Goal: Task Accomplishment & Management: Use online tool/utility

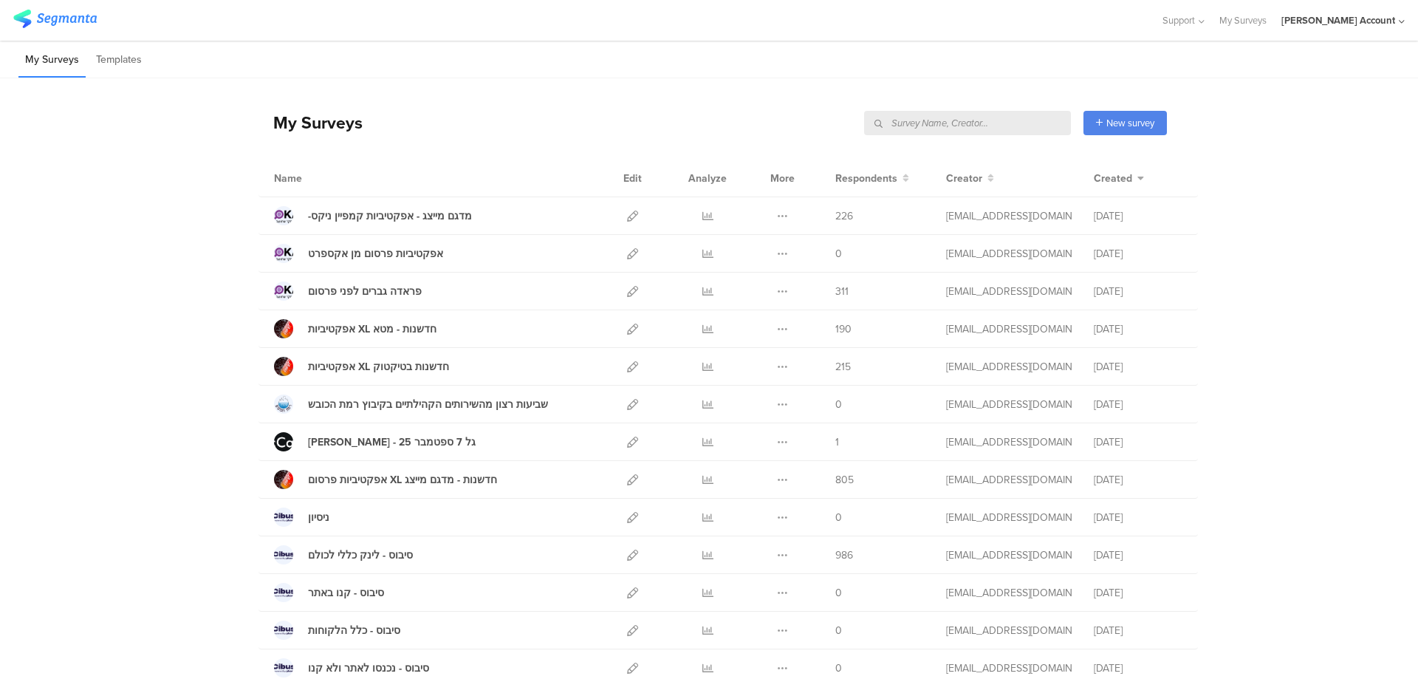
click at [975, 123] on input "text" at bounding box center [967, 123] width 207 height 24
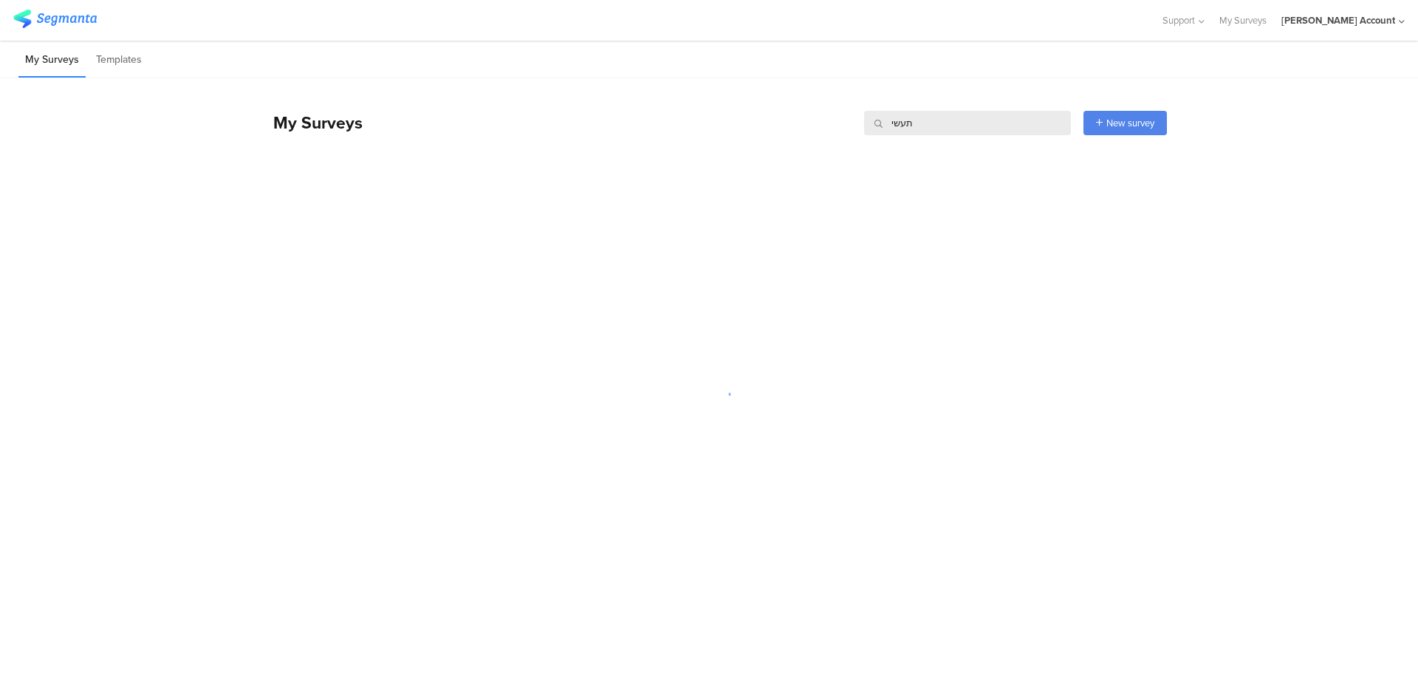
type input "תעשיה"
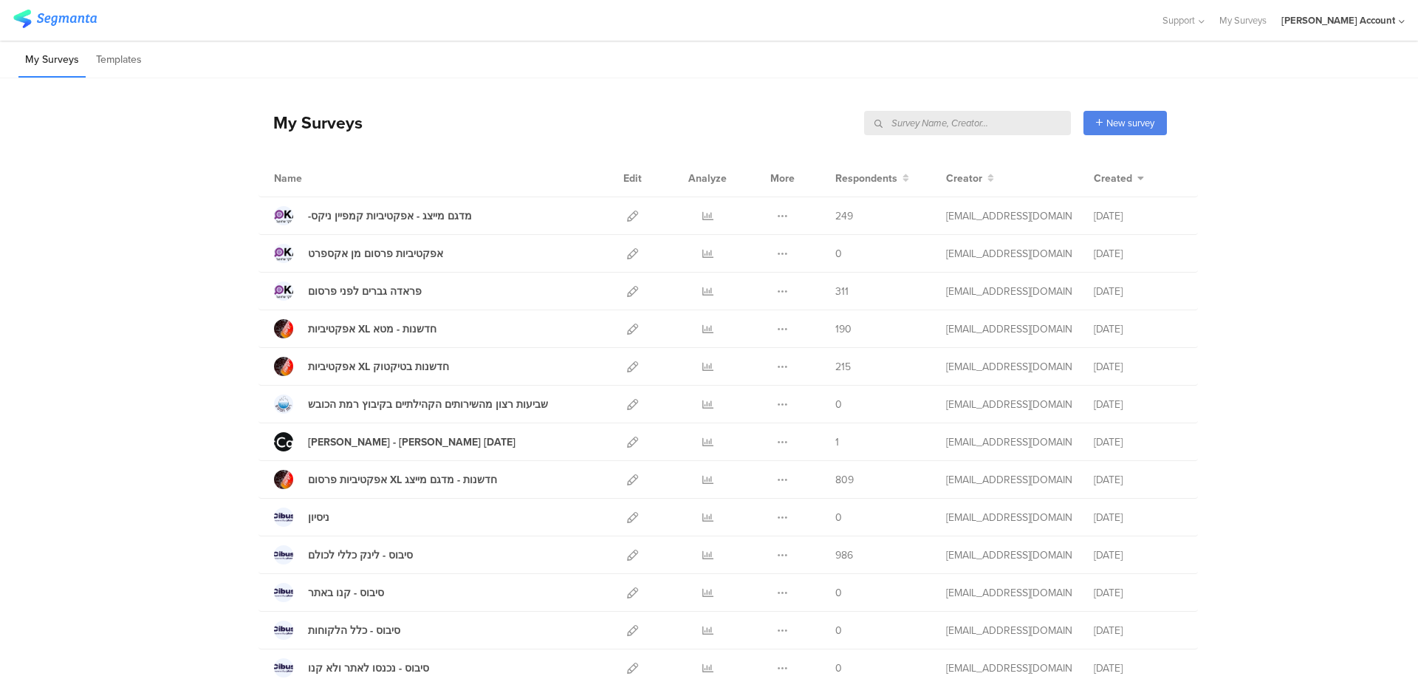
click at [1015, 126] on input "text" at bounding box center [967, 123] width 207 height 24
type input "אווירית"
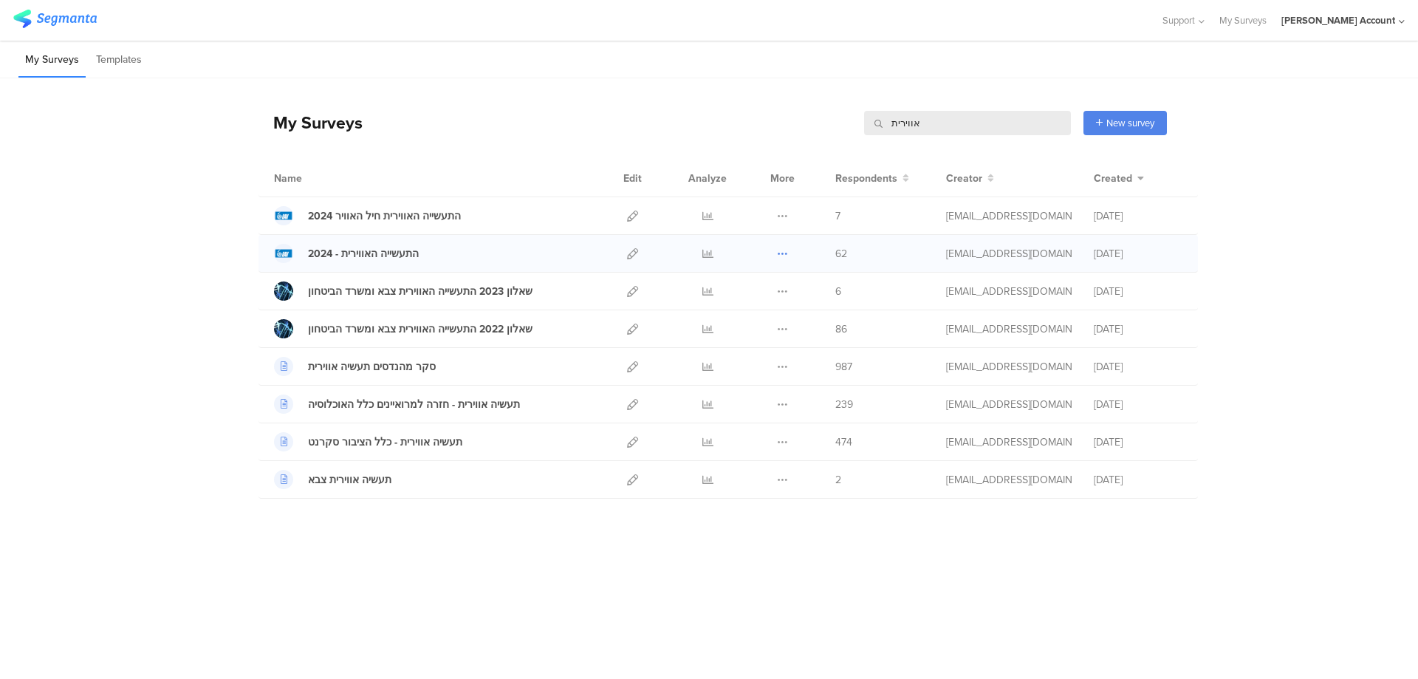
click at [781, 252] on icon at bounding box center [782, 253] width 11 height 11
click at [631, 251] on icon at bounding box center [632, 253] width 11 height 11
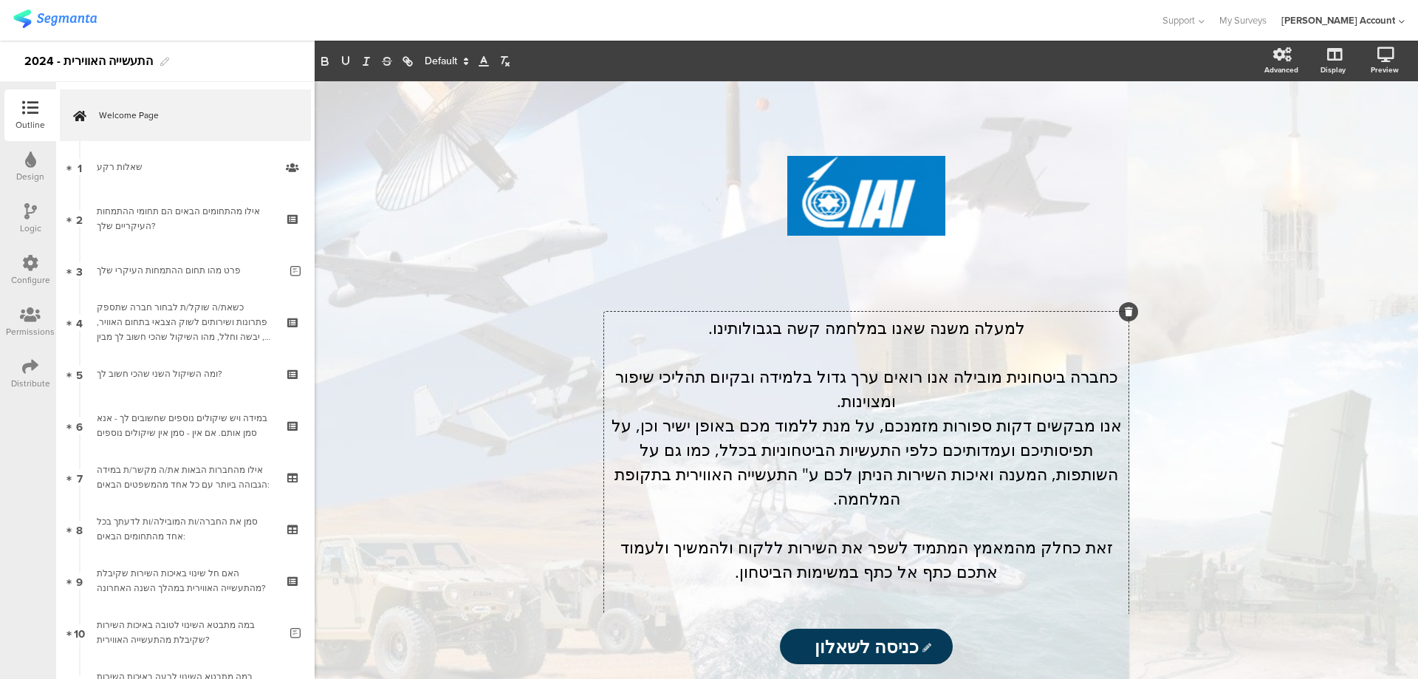
scroll to position [640, 0]
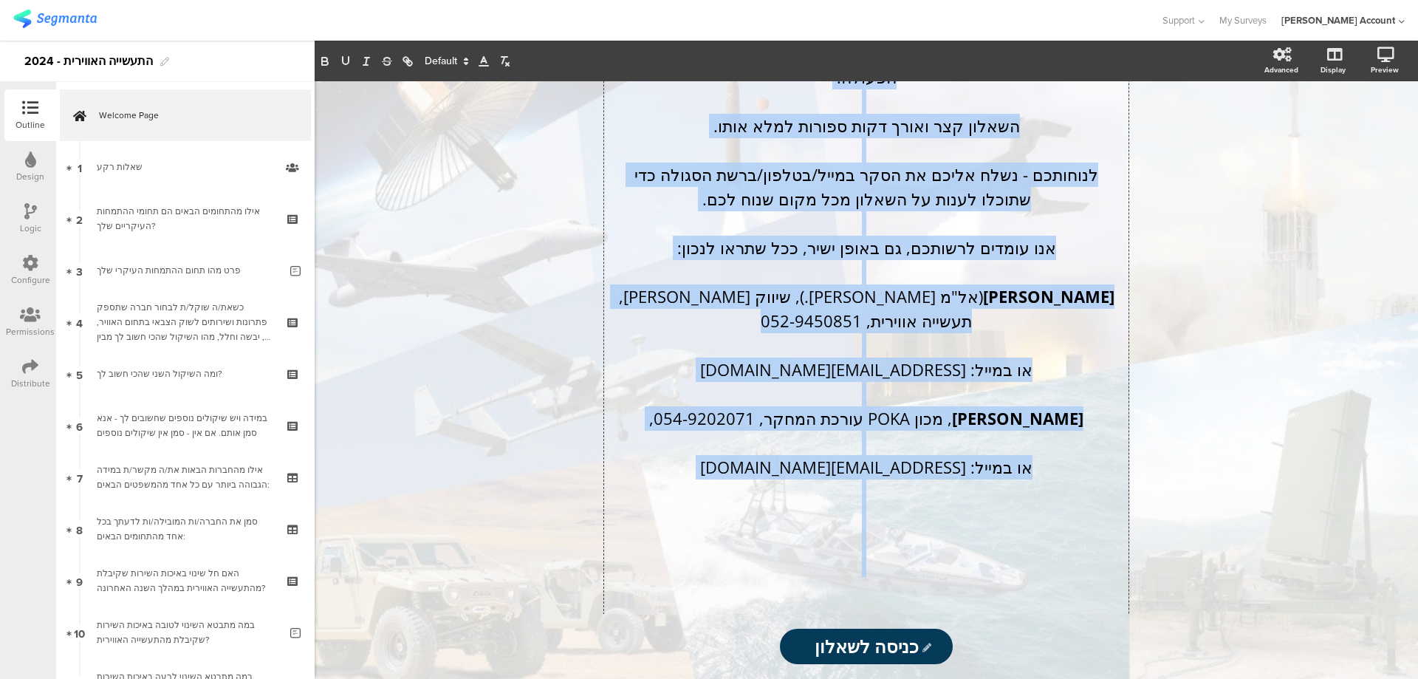
drag, startPoint x: 1018, startPoint y: 327, endPoint x: 677, endPoint y: 505, distance: 384.8
click at [677, 505] on div "למעלה משנה שאנו במלחמה קשה בגבולותינו. כחברה ביטחונית מובילה אנו רואים ערך גדול…" at bounding box center [866, 150] width 524 height 958
copy div "למעלה משנה שאנו במלחמה קשה בגבולותינו. כחברה ביטחונית מובילה אנו רואים ערך גדול…"
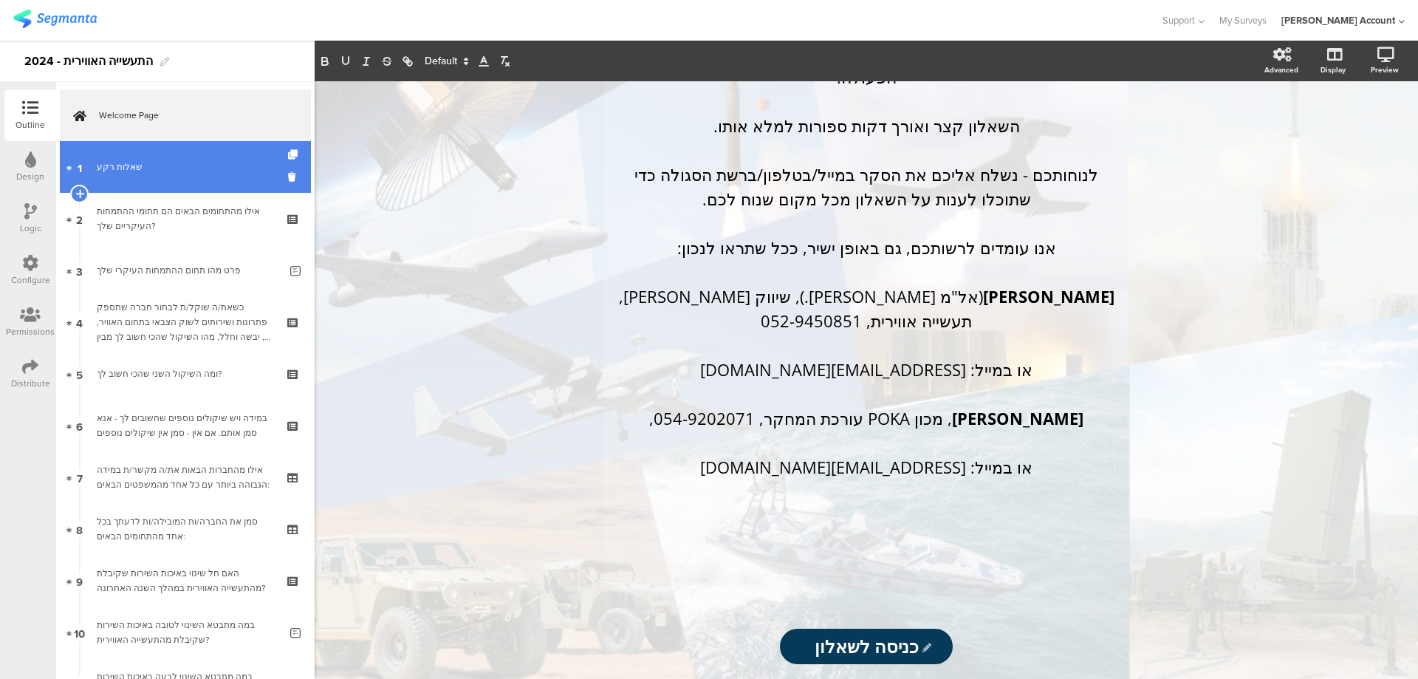
click at [157, 142] on link "1 שאלות רקע" at bounding box center [185, 167] width 251 height 52
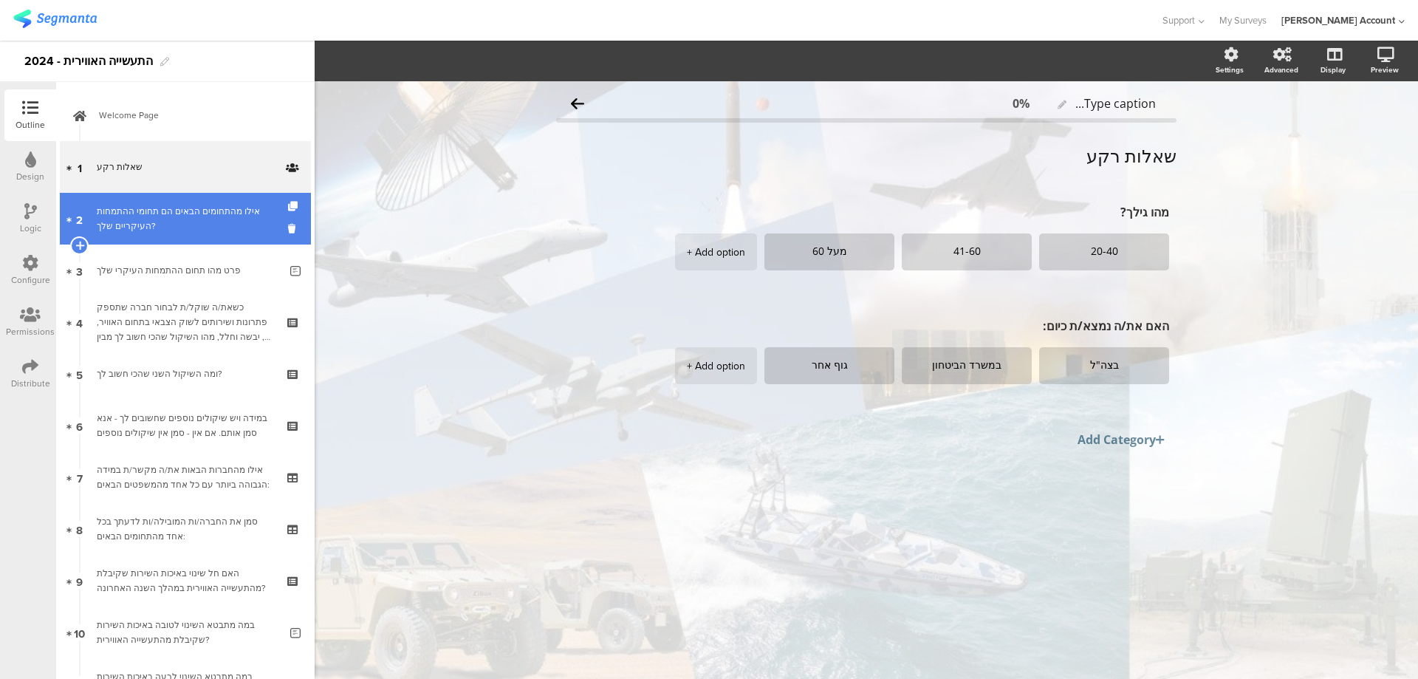
click at [246, 219] on div "אילו מהתחומים הבאים הם תחומי ההתמחות העיקריים שלך?" at bounding box center [185, 219] width 177 height 30
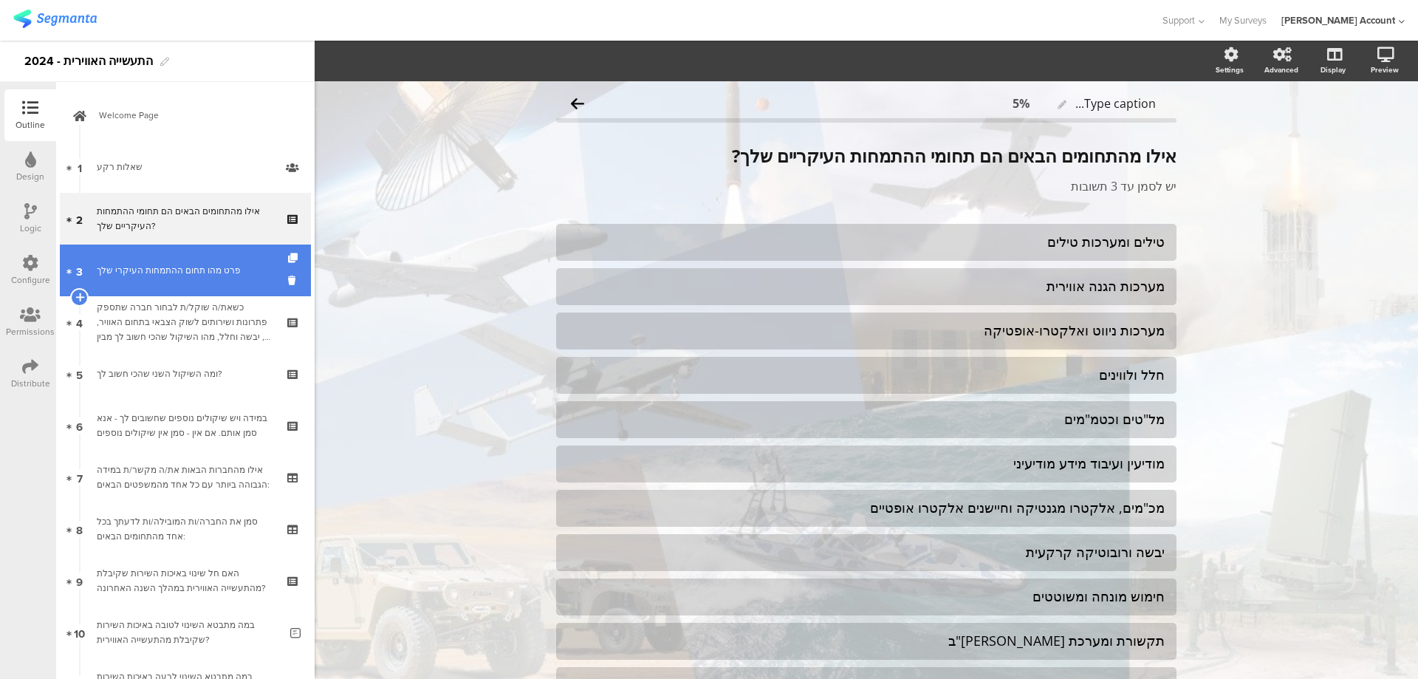
click at [257, 256] on link "3 פרט מהו תחום ההתמחות העיקרי שלך" at bounding box center [185, 270] width 251 height 52
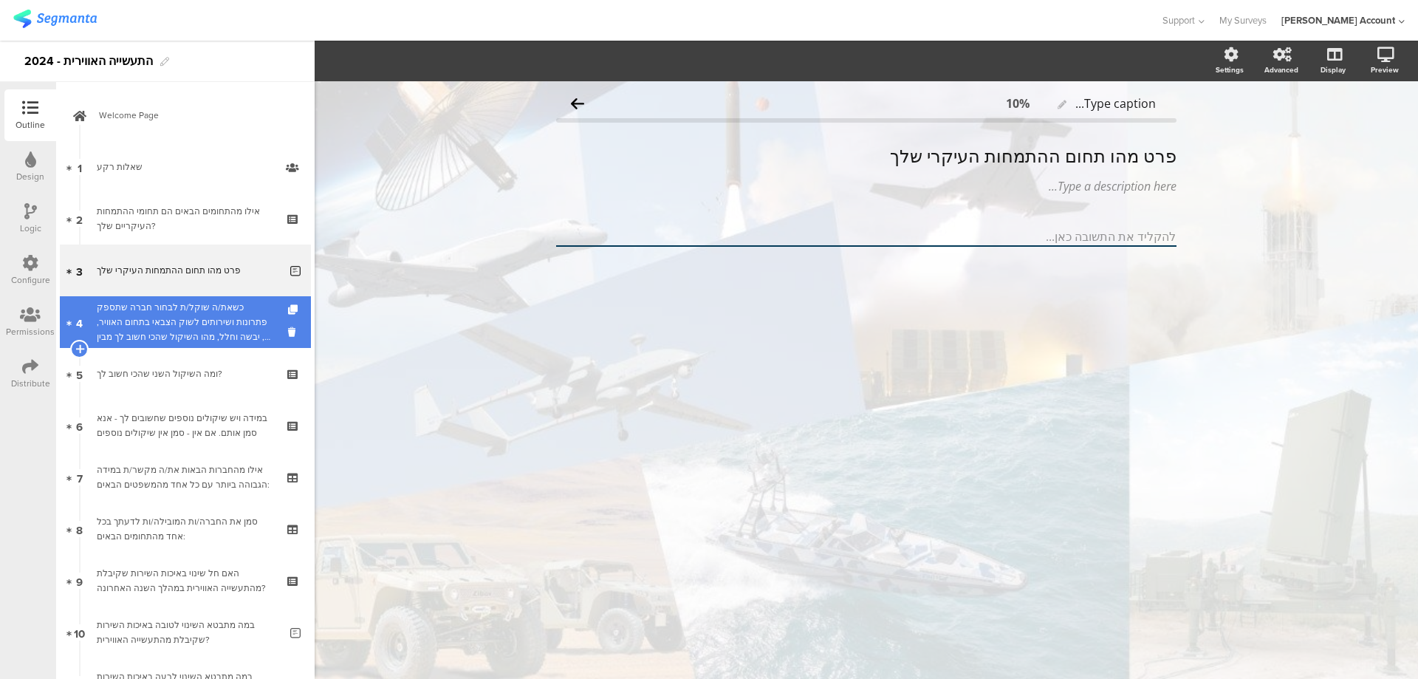
click at [249, 301] on div "כשאת/ה שוקל/ת לבחור חברה שתספק פתרונות ושירותים לשוק הצבאי בתחום האוויר, ים, יב…" at bounding box center [185, 322] width 177 height 44
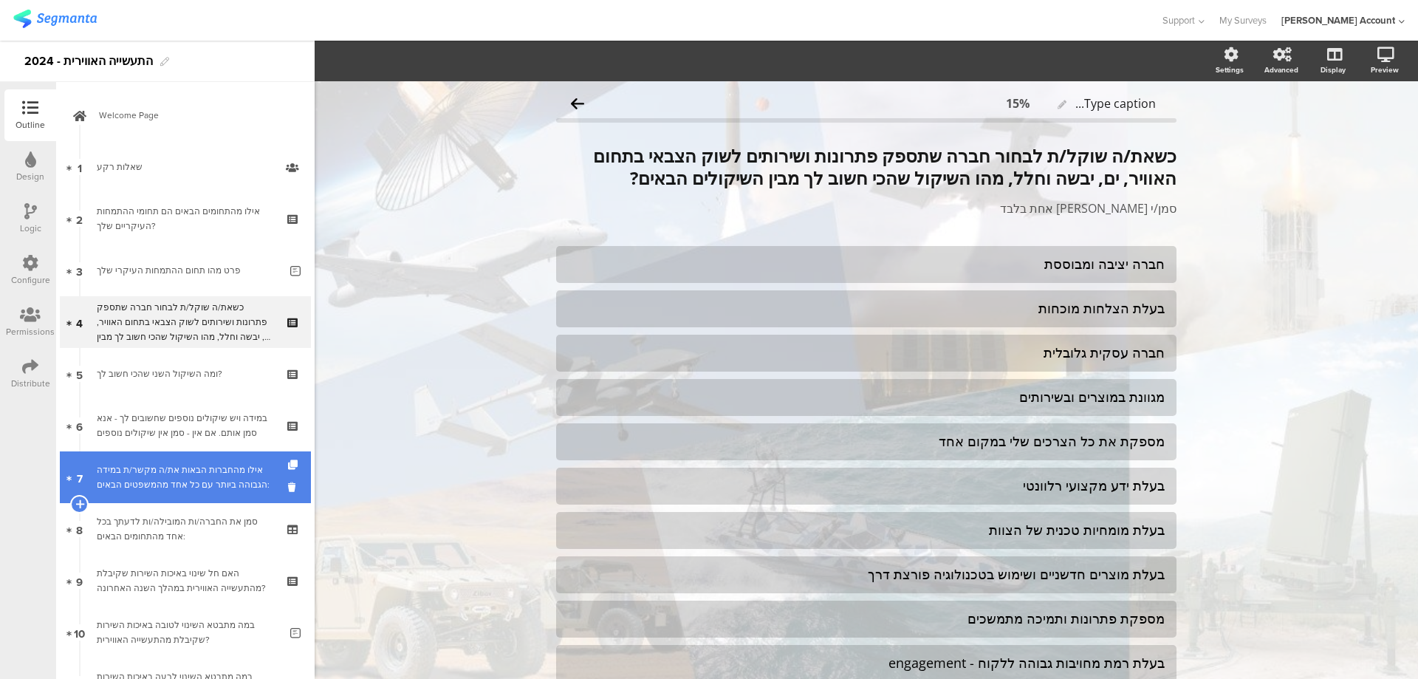
click at [178, 471] on div "אילו מהחברות הבאות את/ה מקשר/ת במידה הגבוהה ביותר עם כל אחד מהמשפטים הבאים:" at bounding box center [185, 477] width 177 height 30
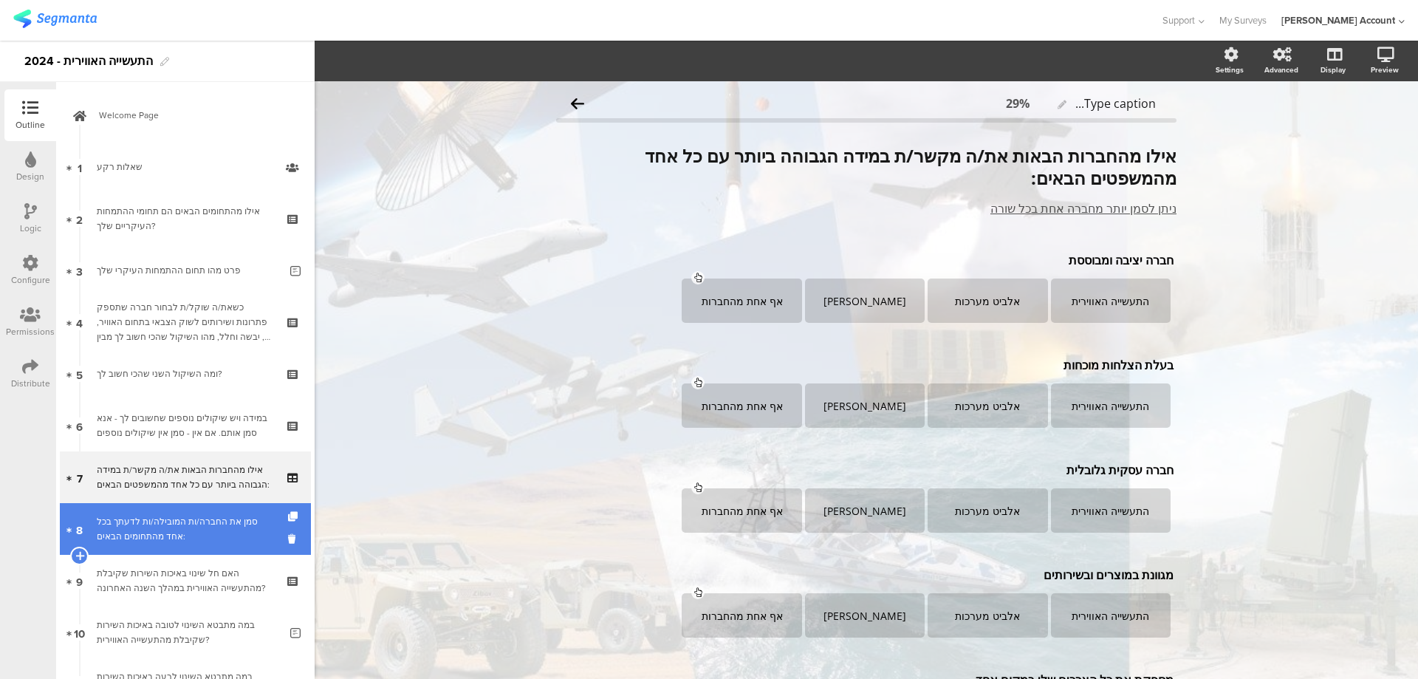
click at [200, 516] on div "סמן את החברה/ות המובילה/ות לדעתך בכל אחד מהתחומים הבאים:" at bounding box center [185, 529] width 177 height 30
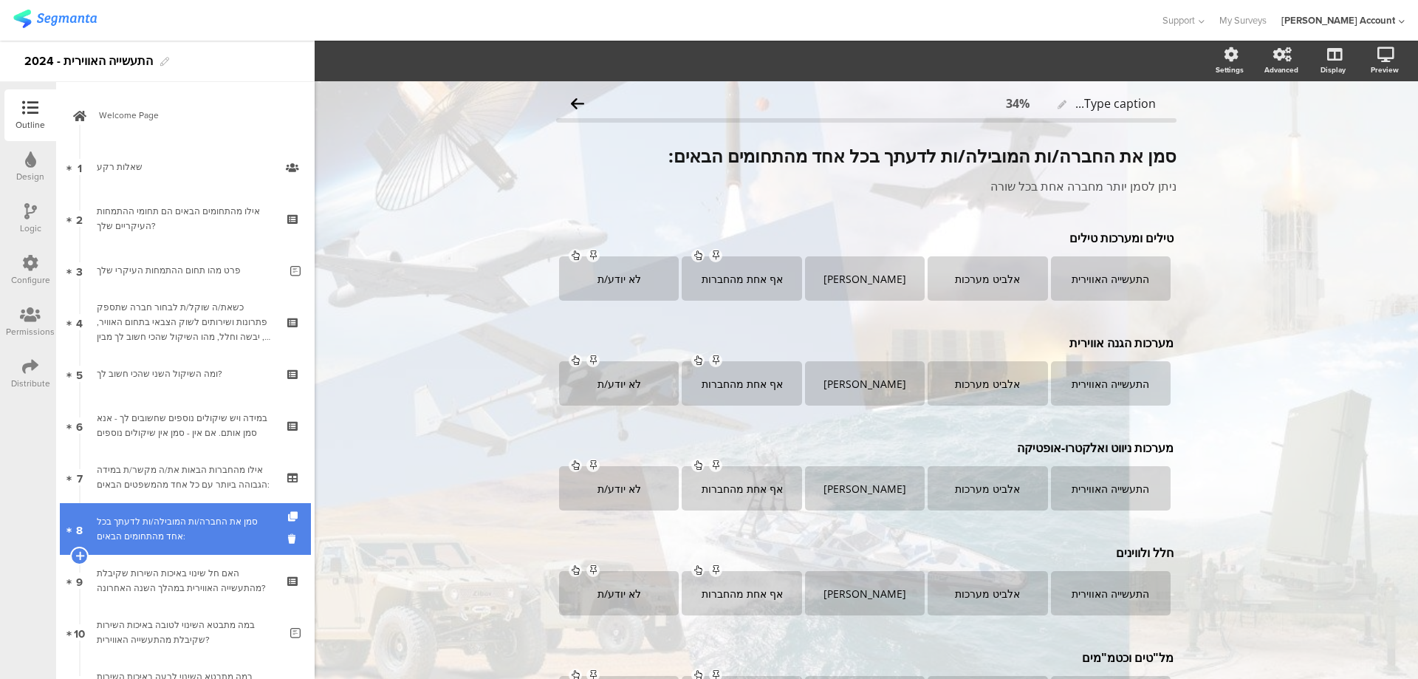
scroll to position [98, 0]
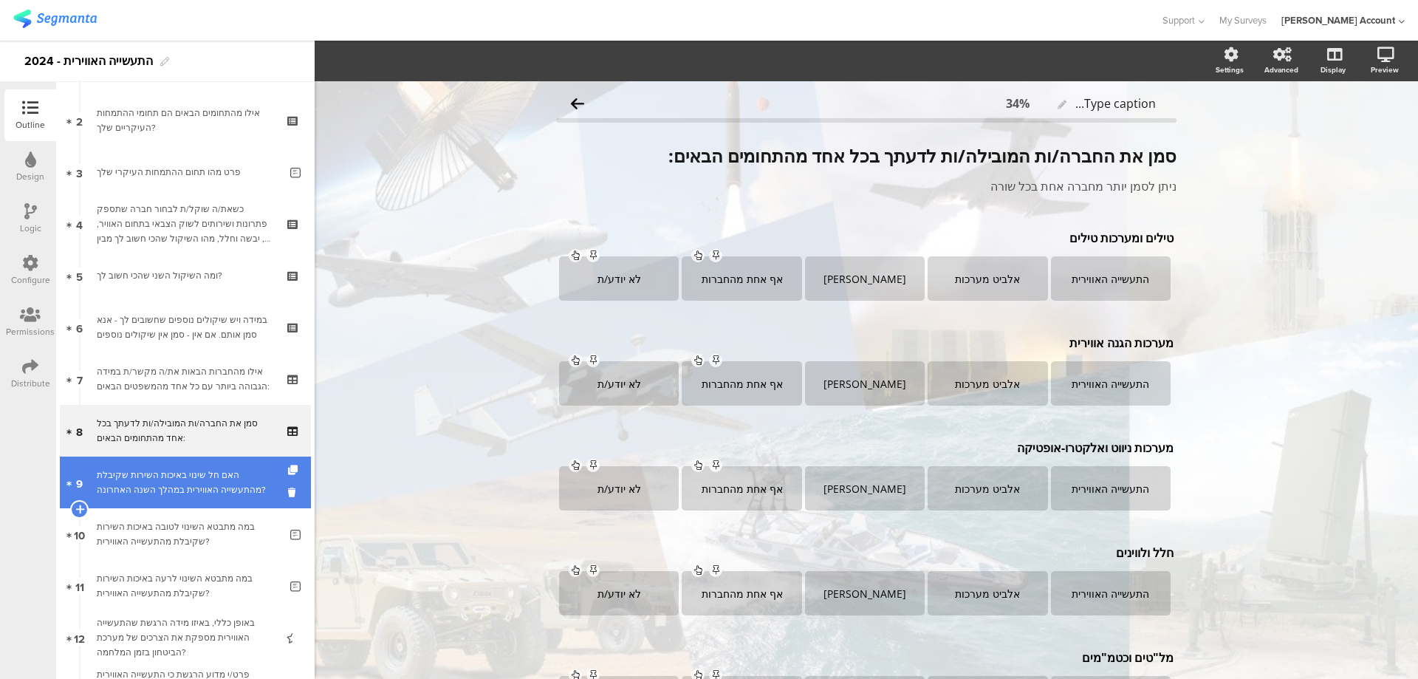
click at [218, 483] on div "האם חל שינוי באיכות השירות שקיבלת מהתעשייה האווירית במהלך השנה האחרונה?" at bounding box center [185, 482] width 177 height 30
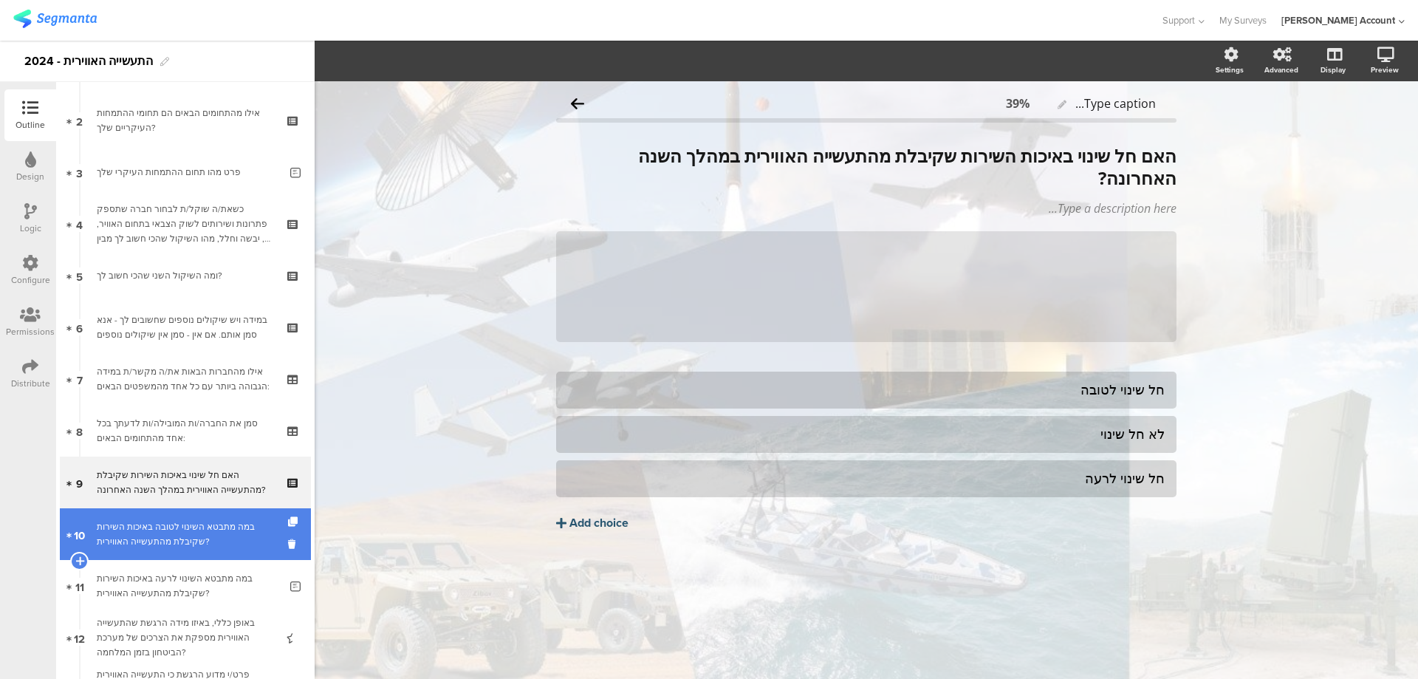
click at [219, 514] on link "10 במה מתבטא השינוי לטובה באיכות השירות שקיבלת מהתעשייה האווירית?" at bounding box center [185, 534] width 251 height 52
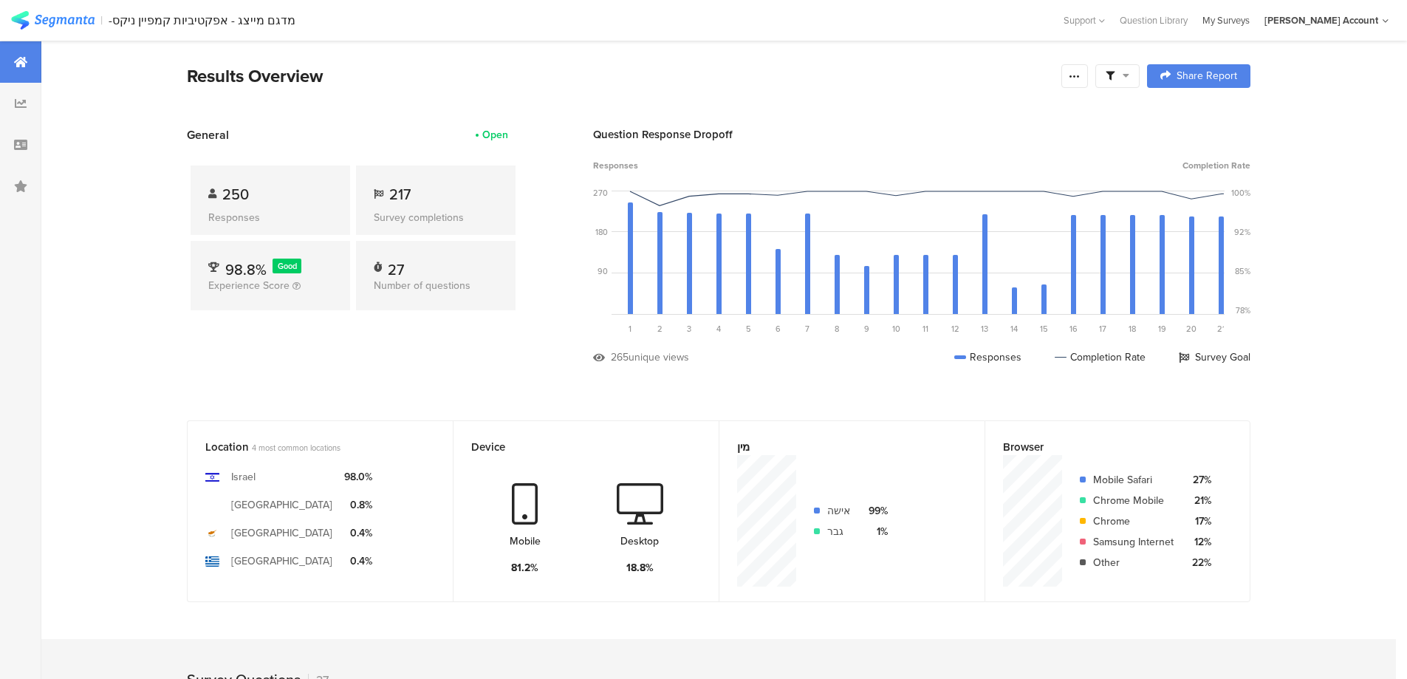
click at [1255, 21] on div "My Surveys" at bounding box center [1226, 20] width 62 height 14
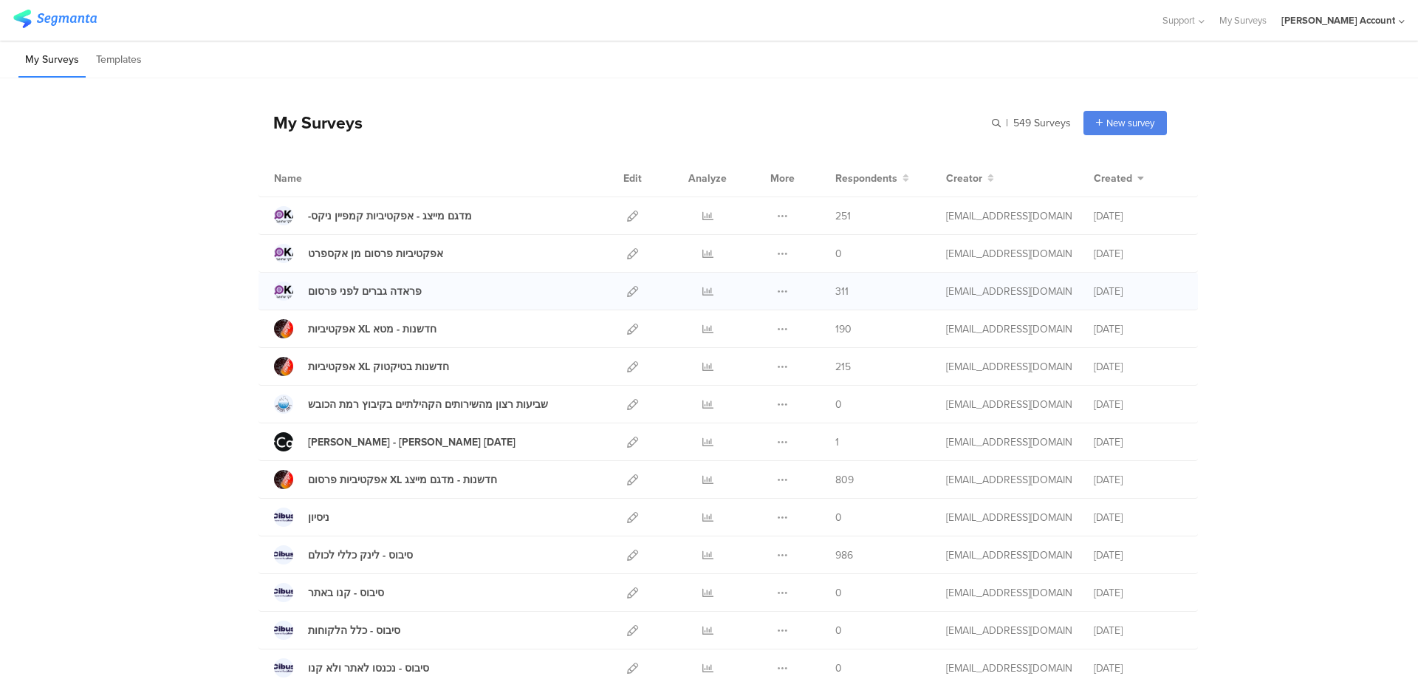
scroll to position [98, 0]
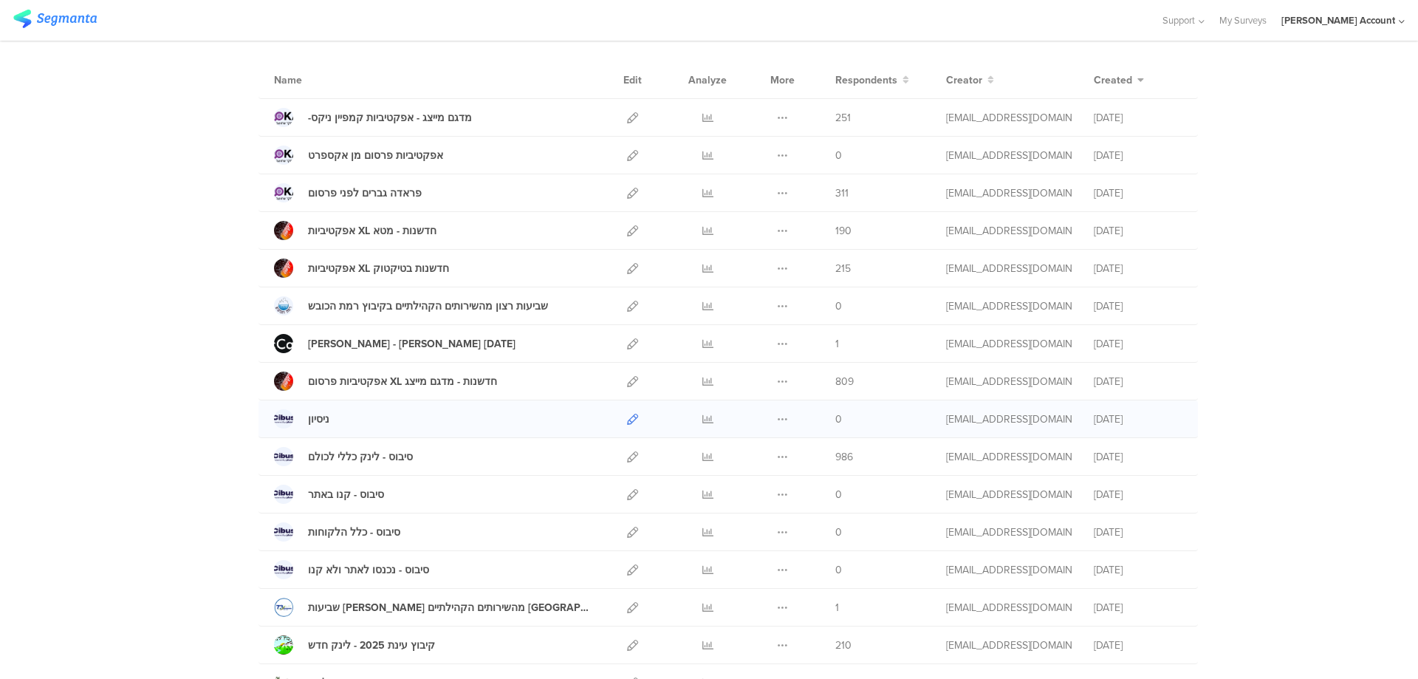
click at [627, 420] on icon at bounding box center [632, 419] width 11 height 11
click at [702, 116] on icon at bounding box center [707, 117] width 11 height 11
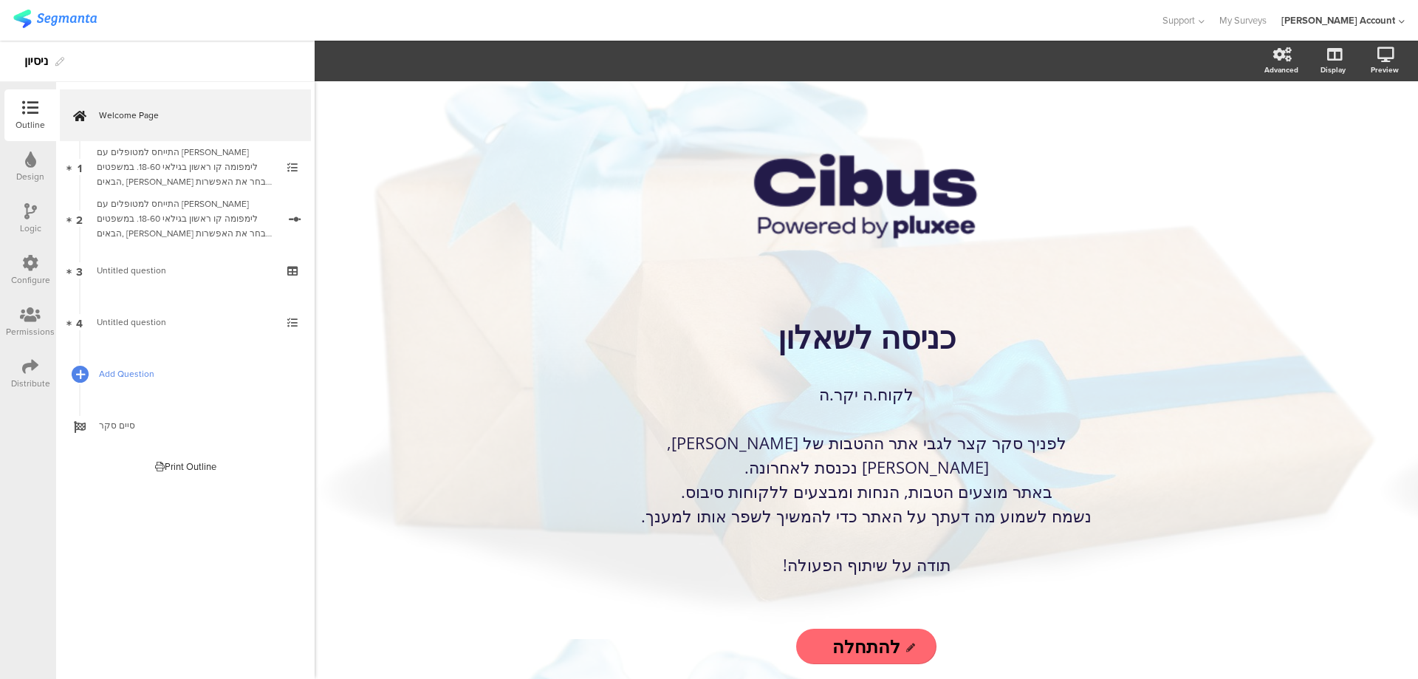
click at [80, 372] on icon at bounding box center [80, 374] width 9 height 13
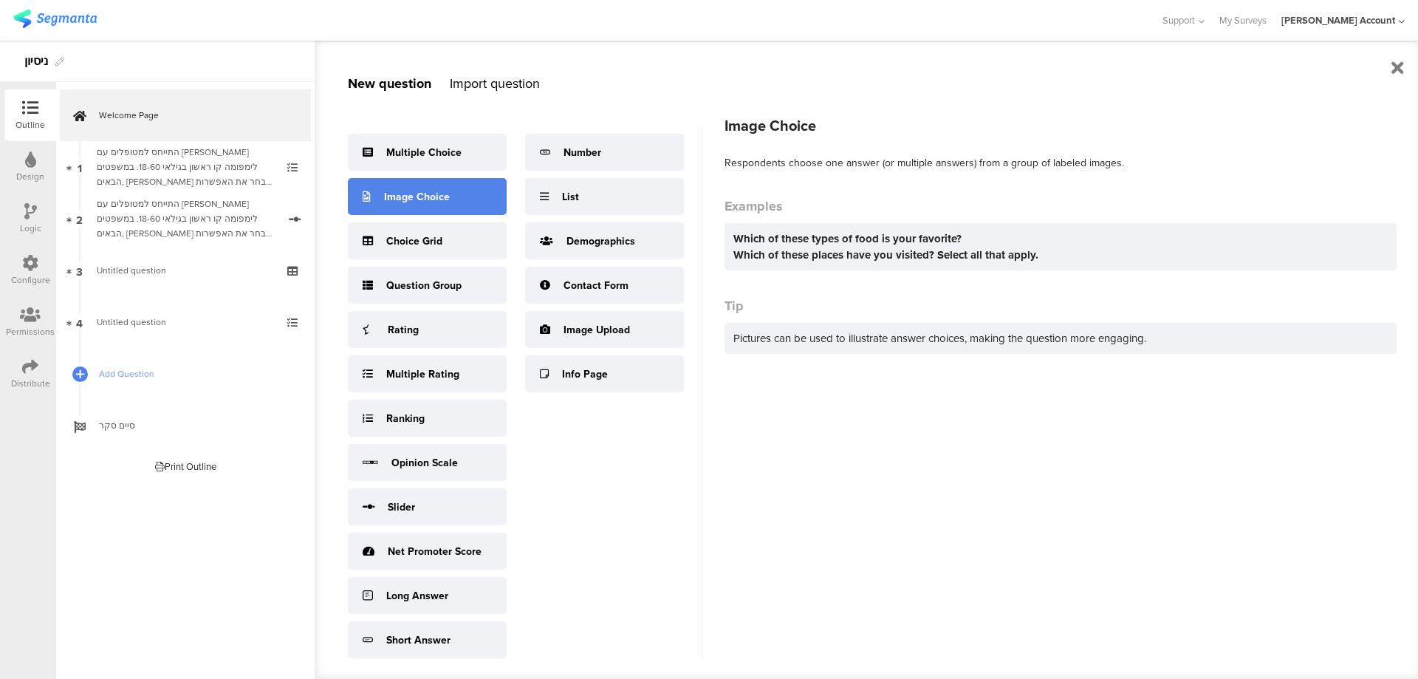
click at [441, 189] on div "Image Choice" at bounding box center [417, 197] width 66 height 16
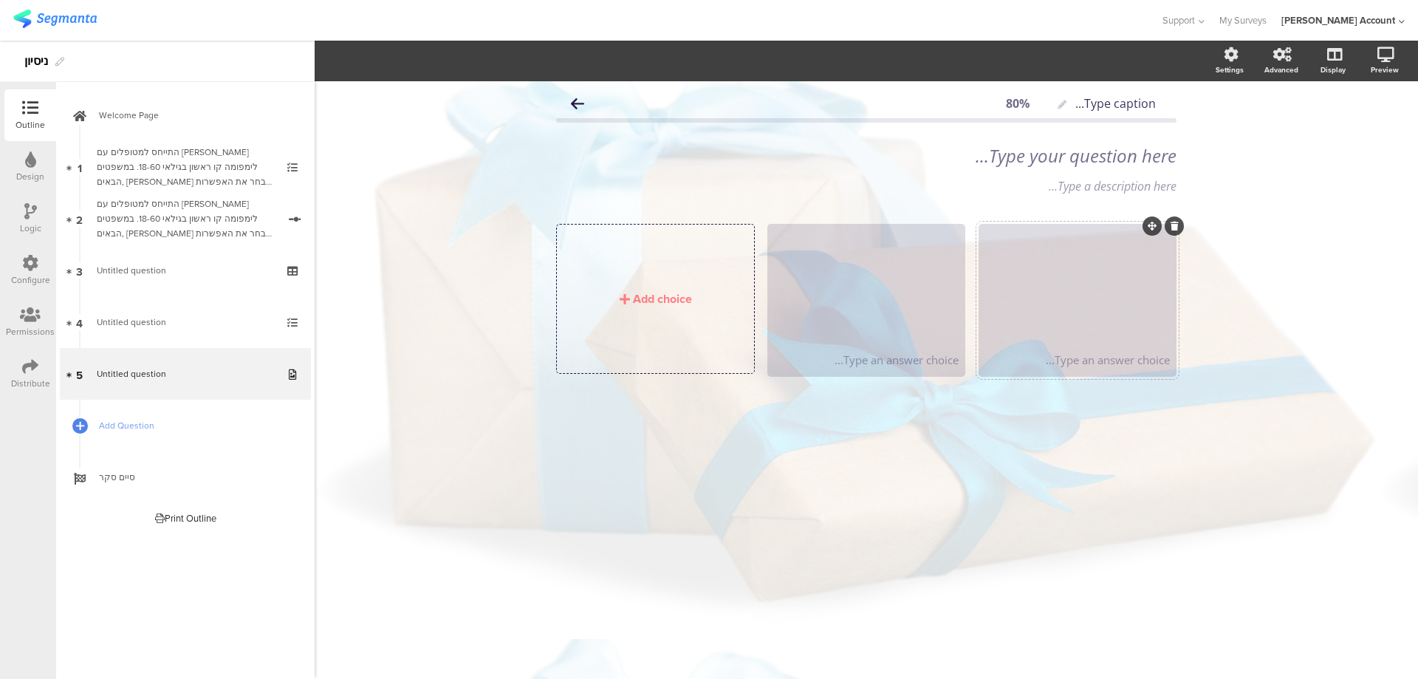
click at [1028, 278] on div at bounding box center [1077, 285] width 193 height 119
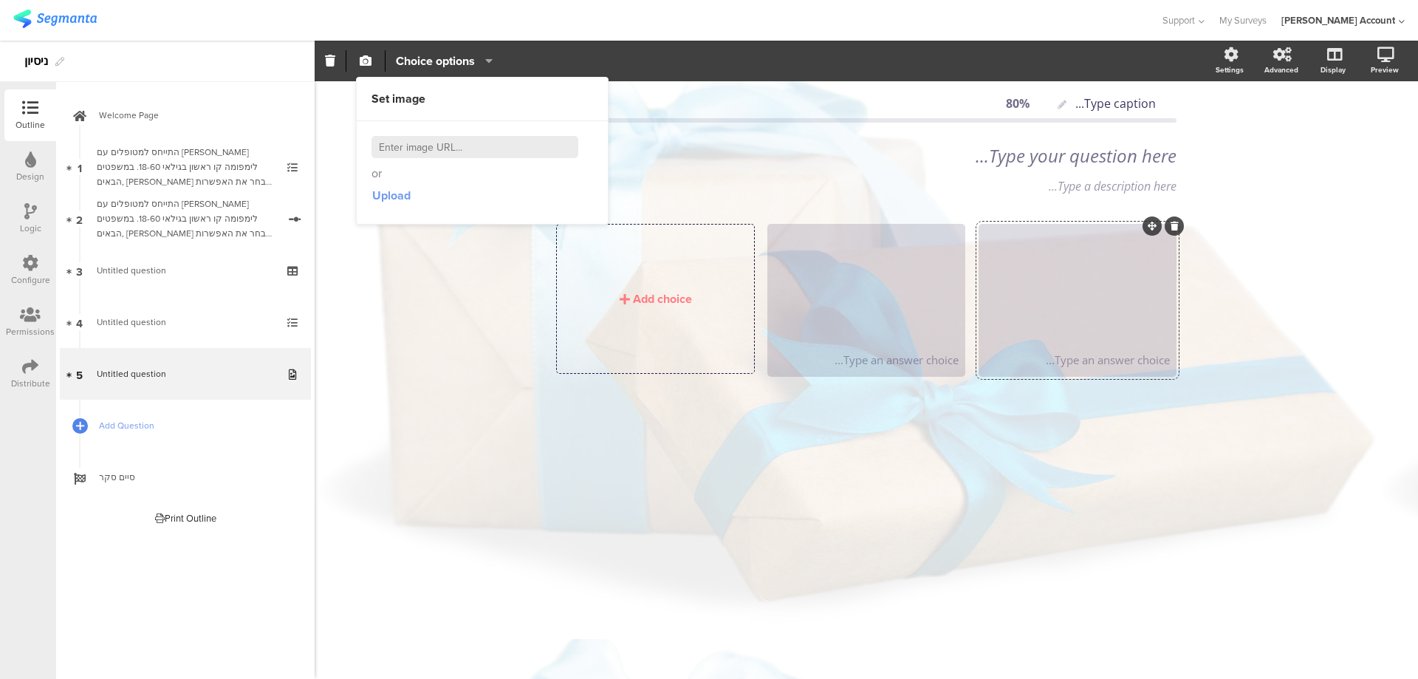
click at [400, 196] on span "Upload" at bounding box center [391, 195] width 38 height 17
click at [386, 200] on span "Upload" at bounding box center [391, 195] width 38 height 17
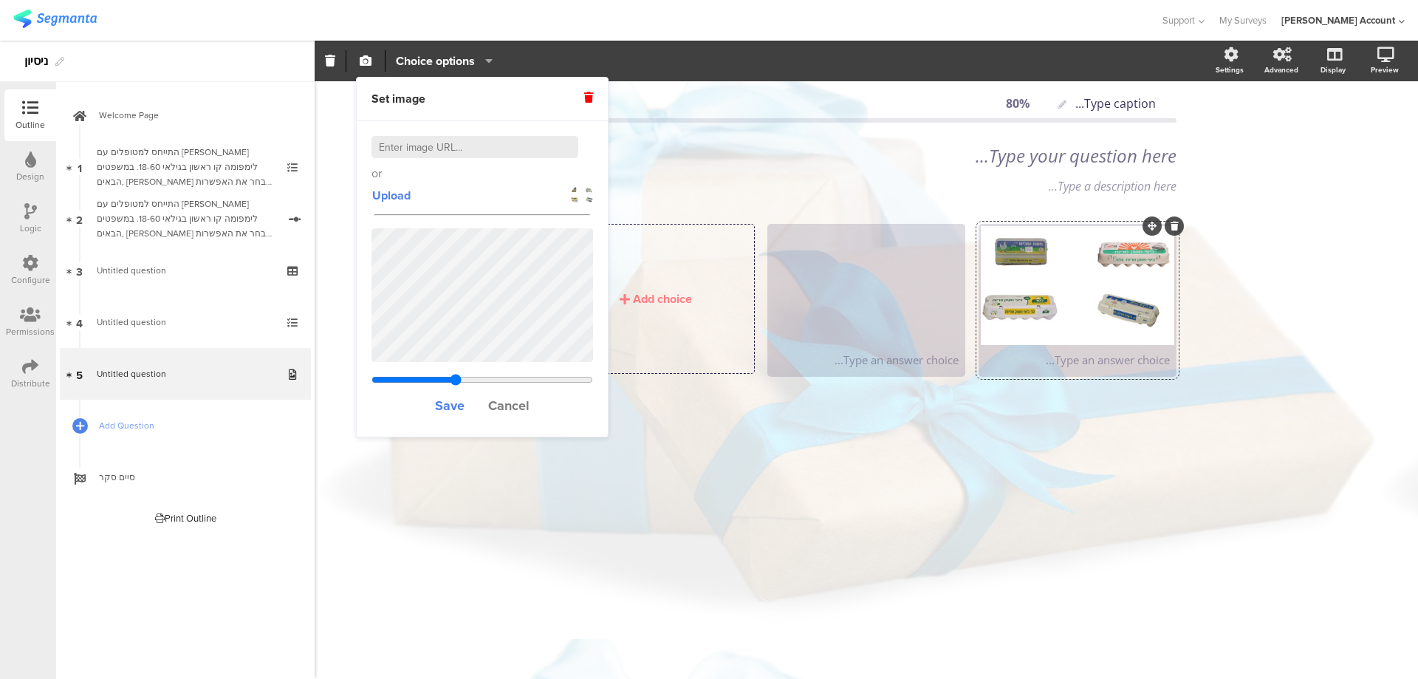
drag, startPoint x: 445, startPoint y: 379, endPoint x: 456, endPoint y: 379, distance: 11.1
type input "0.35603840877915"
click at [456, 379] on input "range" at bounding box center [482, 380] width 222 height 12
click at [456, 403] on span "Save" at bounding box center [450, 405] width 30 height 19
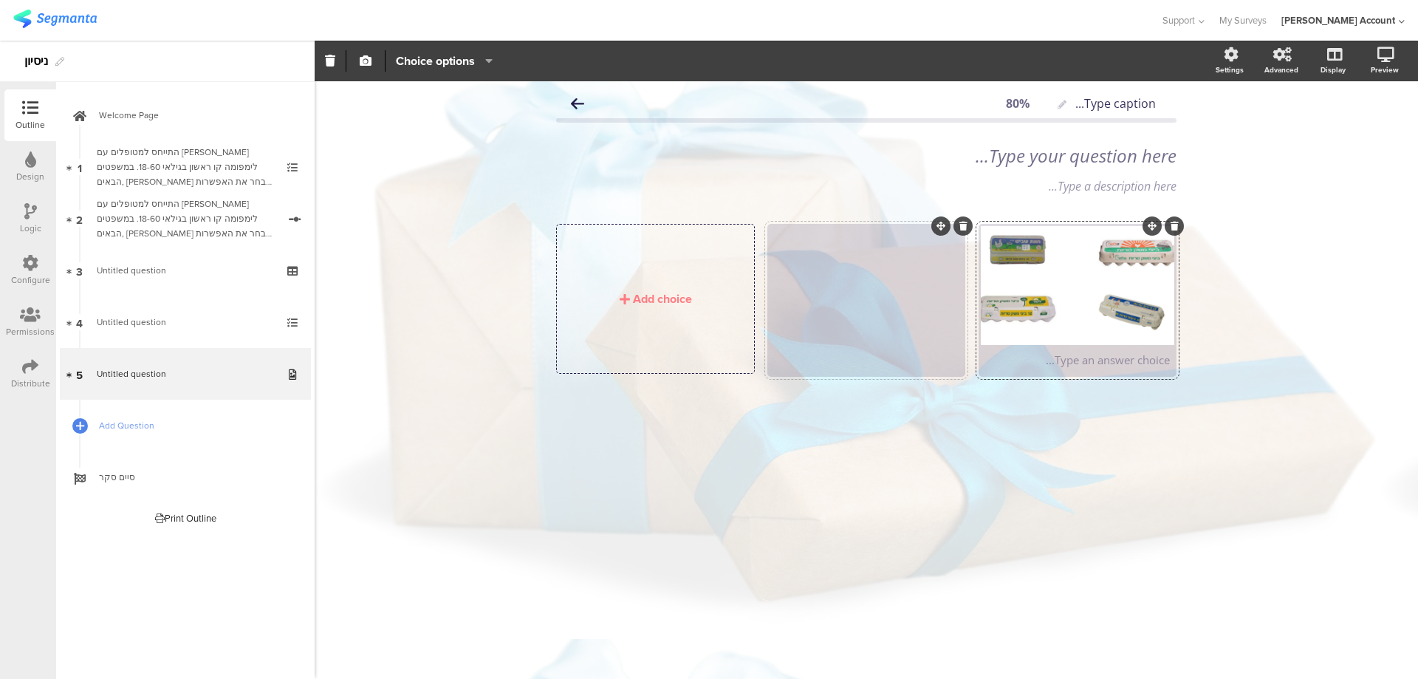
click at [377, 63] on div at bounding box center [365, 60] width 39 height 21
click at [369, 63] on icon "button" at bounding box center [366, 61] width 12 height 12
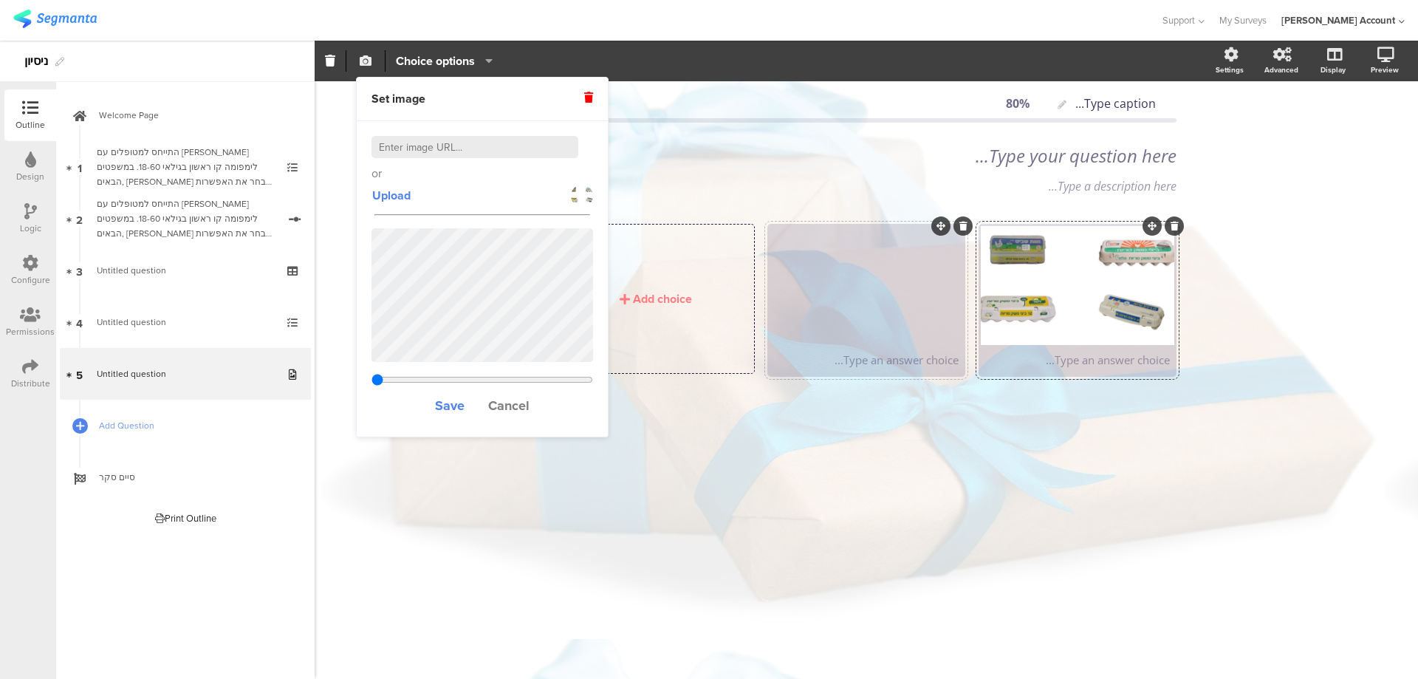
type input "1.00233005934111"
click at [448, 399] on span "Save" at bounding box center [450, 405] width 30 height 19
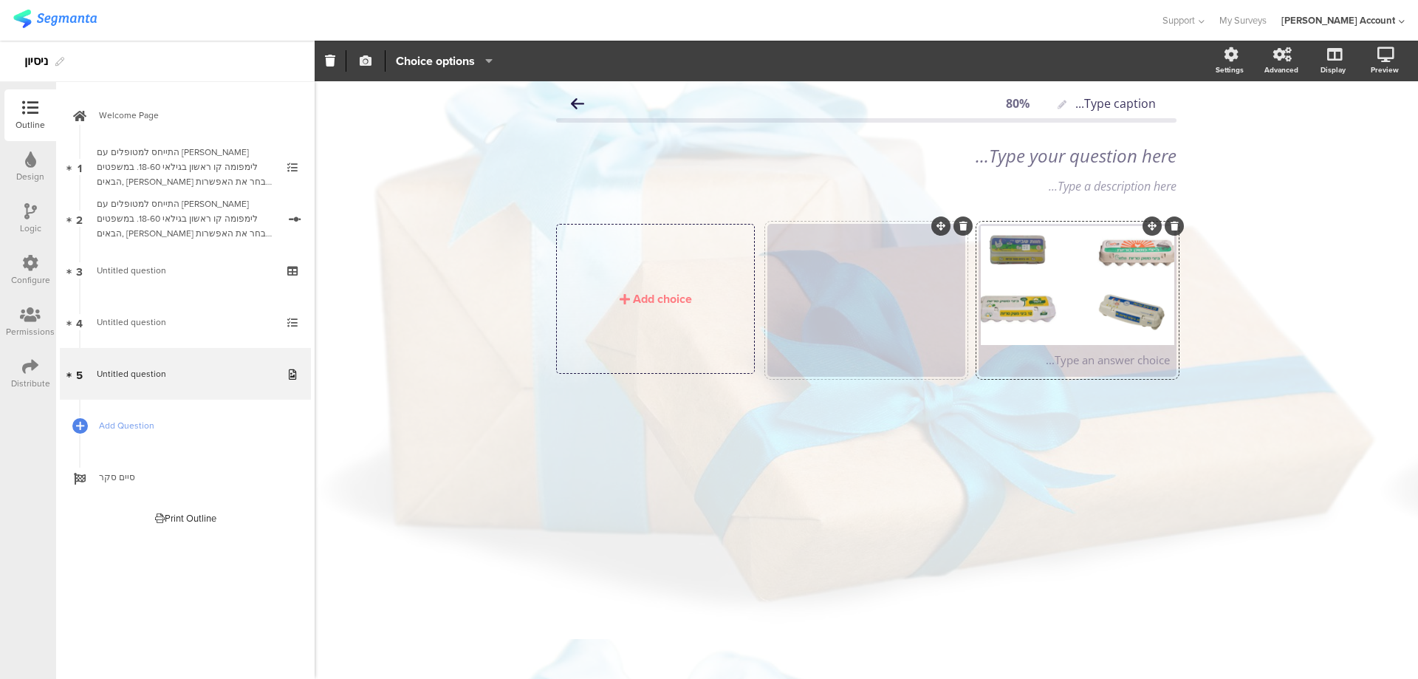
click at [366, 57] on icon "button" at bounding box center [366, 61] width 12 height 12
click at [734, 328] on div "Add choice" at bounding box center [655, 299] width 196 height 148
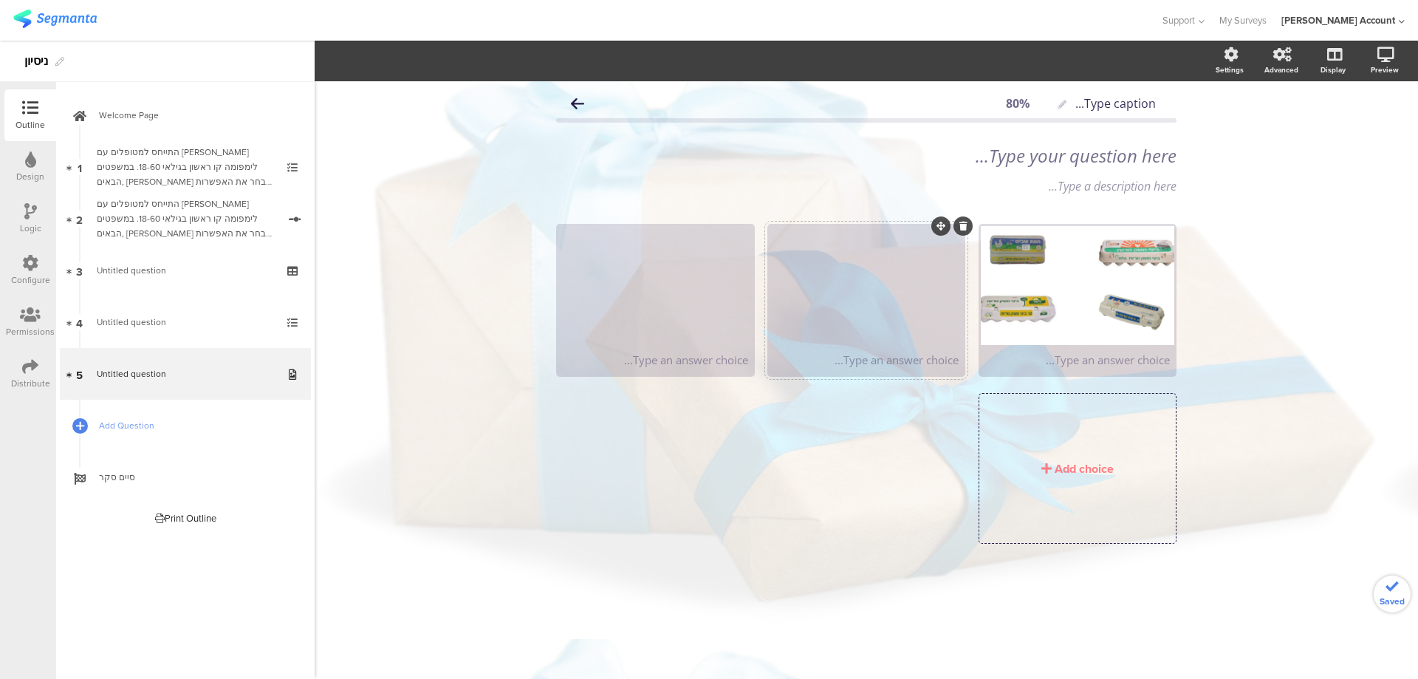
click at [859, 351] on div "Type an answer choice..." at bounding box center [866, 360] width 193 height 30
click at [836, 335] on div at bounding box center [866, 285] width 193 height 119
click at [370, 64] on icon "button" at bounding box center [366, 61] width 12 height 12
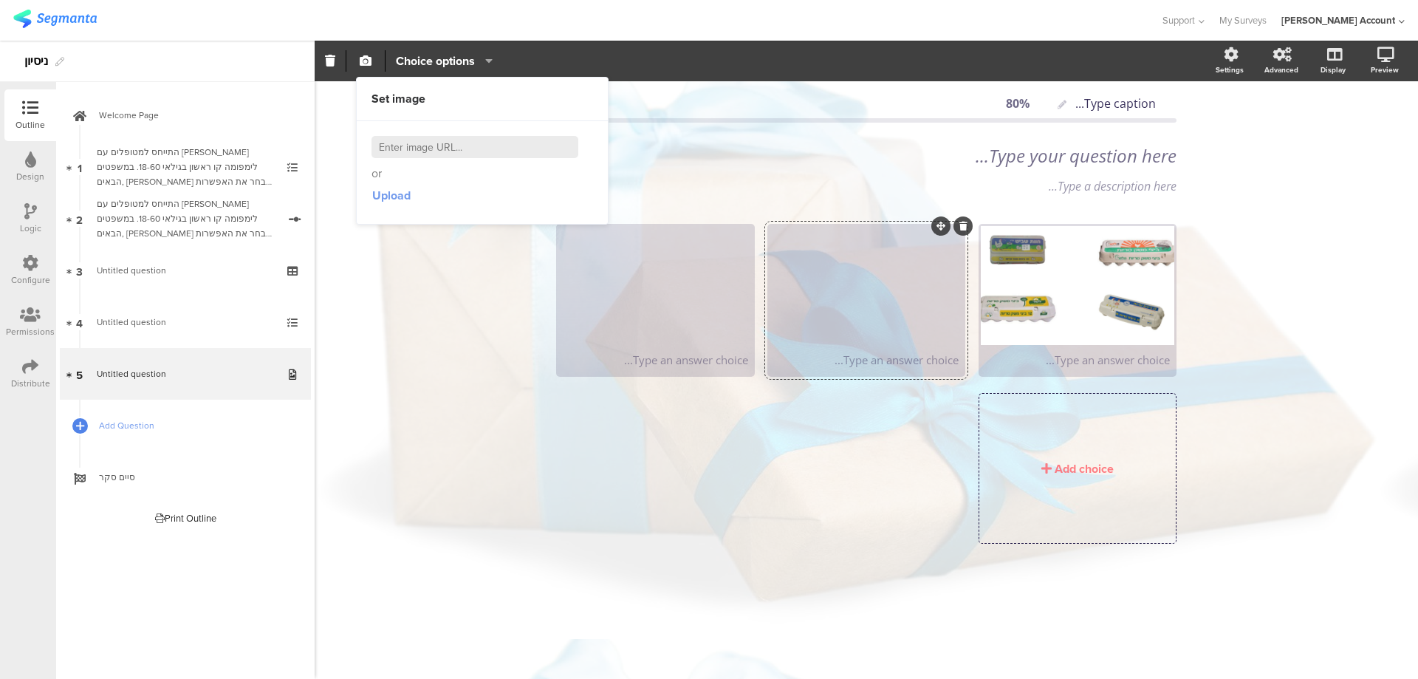
click at [390, 192] on span "Upload" at bounding box center [391, 195] width 38 height 17
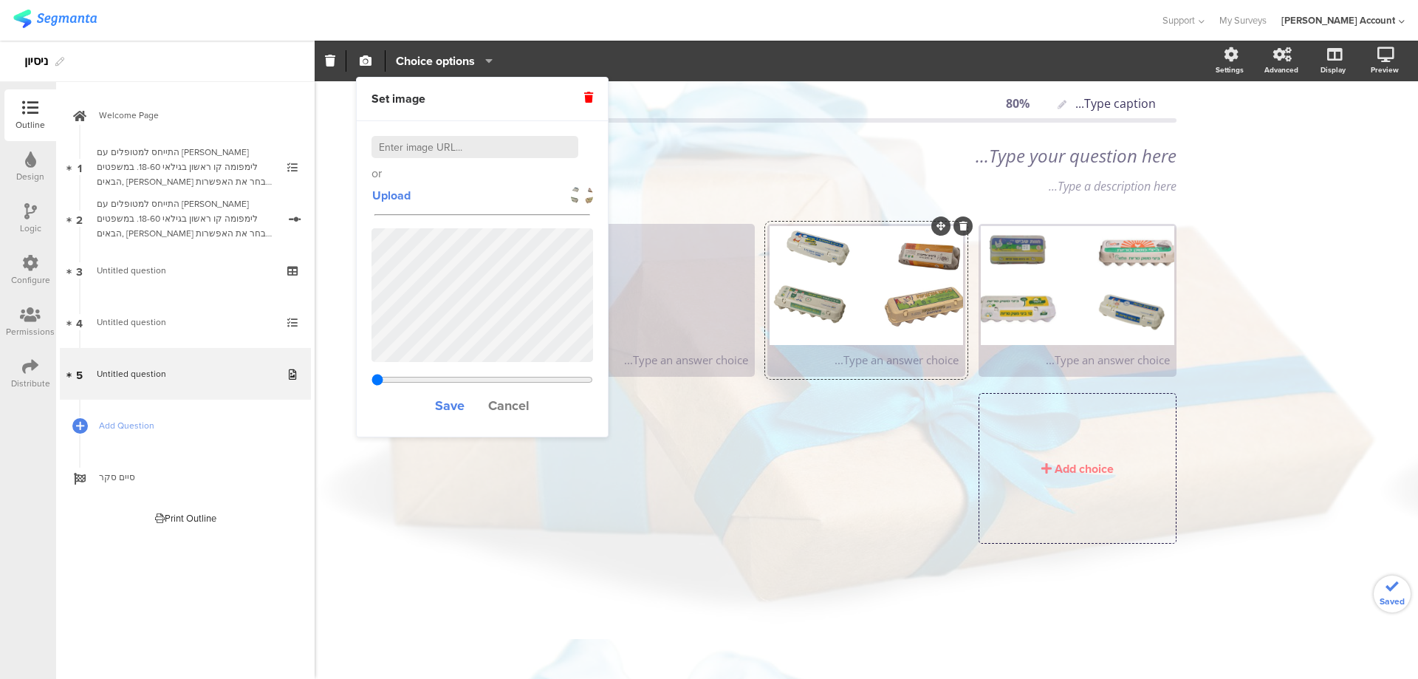
type input "0.33603840877915"
click at [454, 406] on span "Save" at bounding box center [450, 405] width 30 height 19
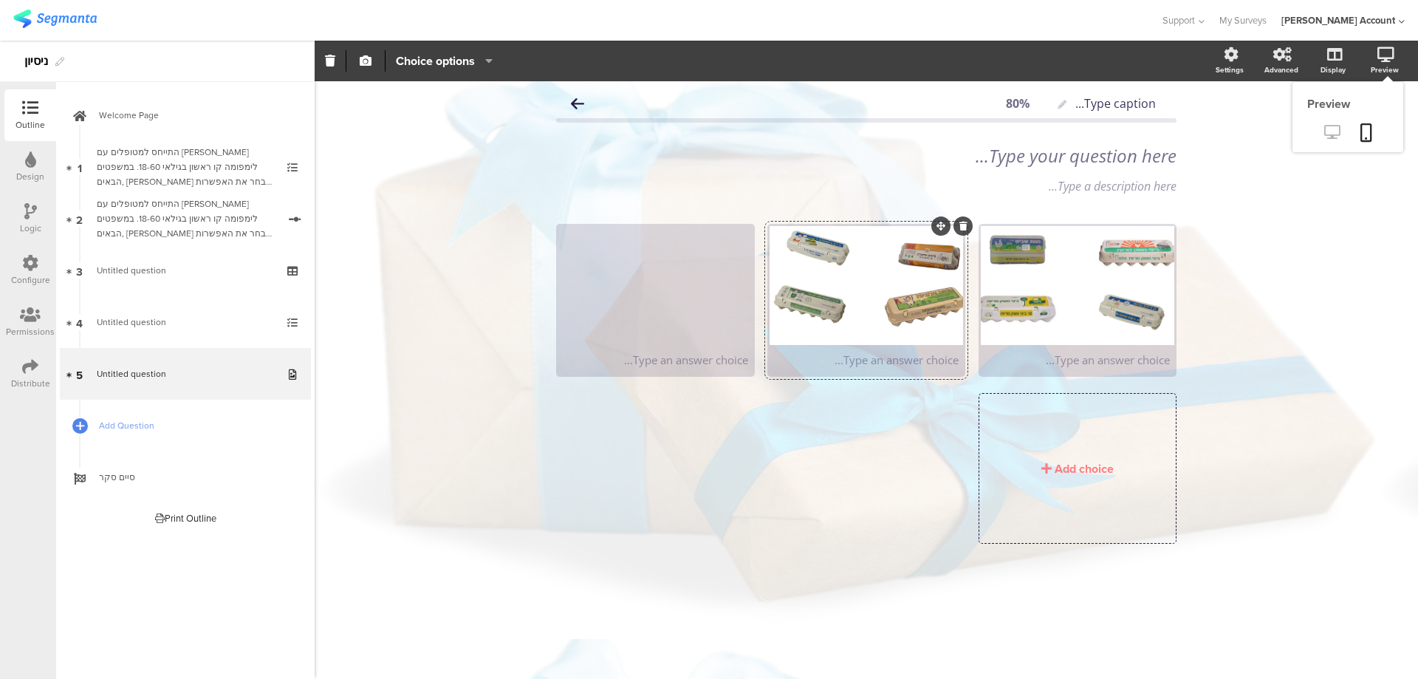
click at [1330, 131] on icon at bounding box center [1332, 132] width 16 height 14
